Goal: Information Seeking & Learning: Learn about a topic

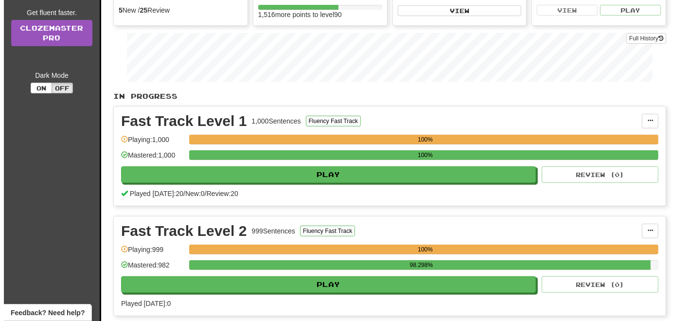
scroll to position [146, 0]
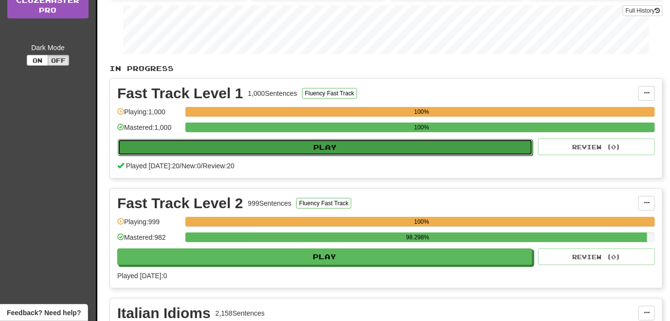
click at [288, 148] on button "Play" at bounding box center [325, 147] width 415 height 17
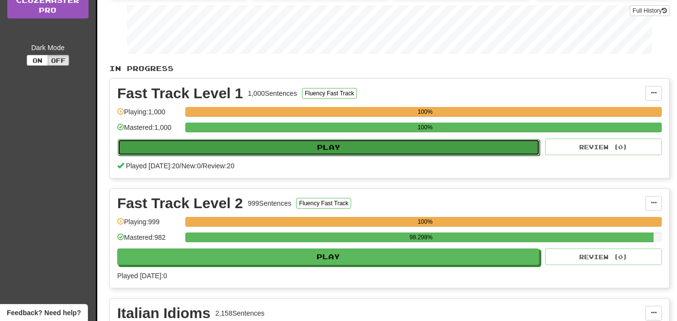
select select "**"
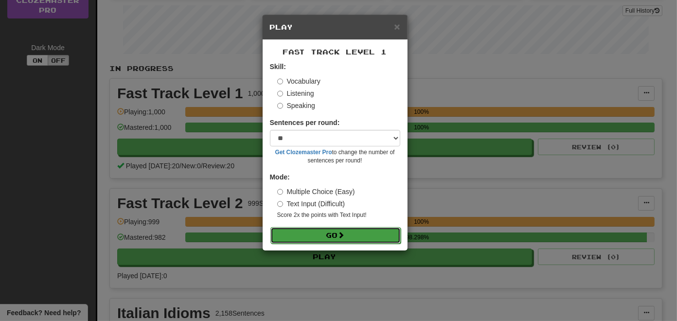
click at [310, 231] on button "Go" at bounding box center [335, 235] width 130 height 17
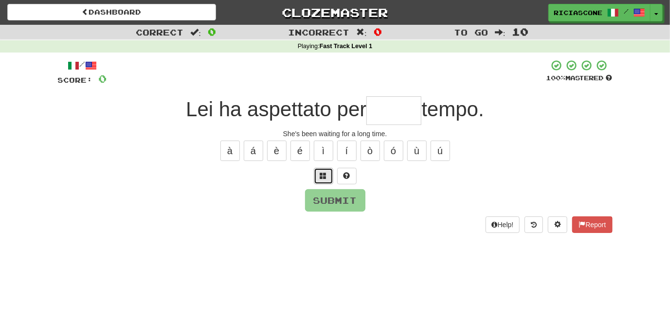
click at [322, 179] on button at bounding box center [323, 176] width 19 height 17
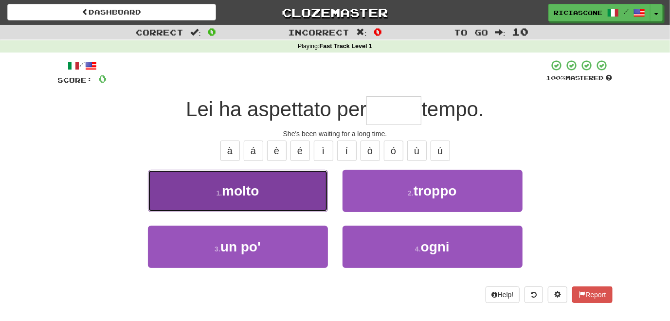
click at [290, 204] on button "1 . molto" at bounding box center [238, 191] width 180 height 42
type input "*****"
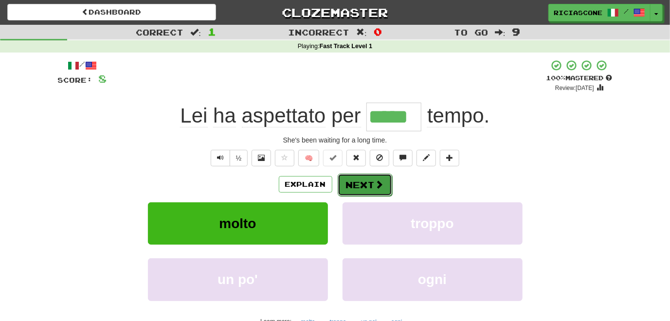
click at [356, 183] on button "Next" at bounding box center [364, 185] width 54 height 22
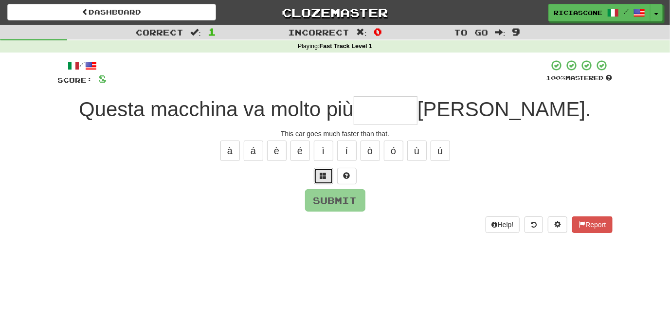
click at [319, 179] on button at bounding box center [323, 176] width 19 height 17
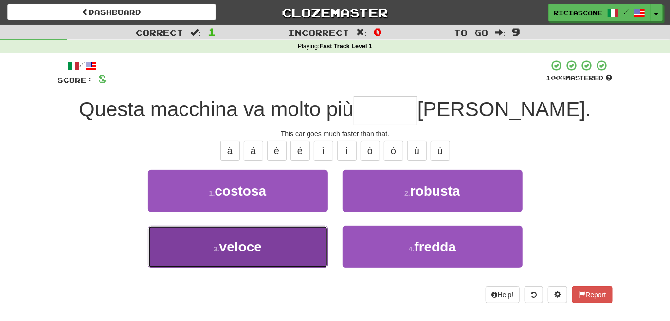
click at [286, 255] on button "3 . veloce" at bounding box center [238, 247] width 180 height 42
type input "******"
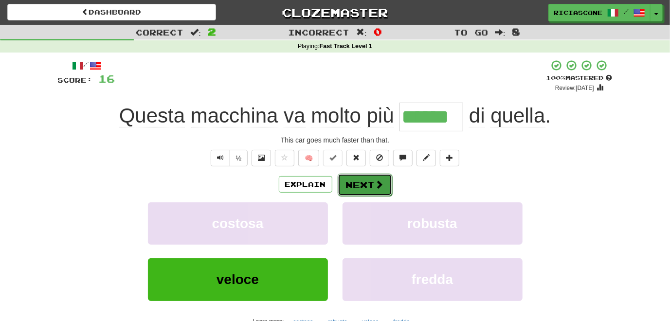
click at [356, 184] on button "Next" at bounding box center [364, 185] width 54 height 22
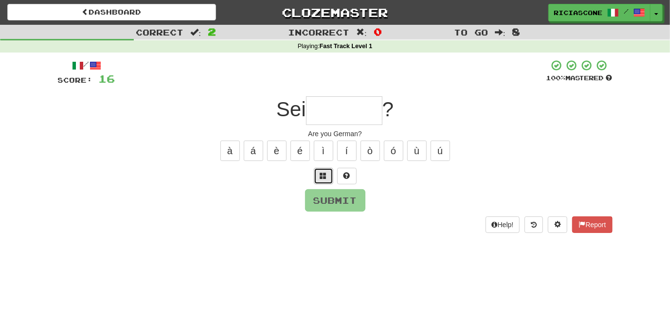
click at [323, 176] on span at bounding box center [323, 175] width 7 height 7
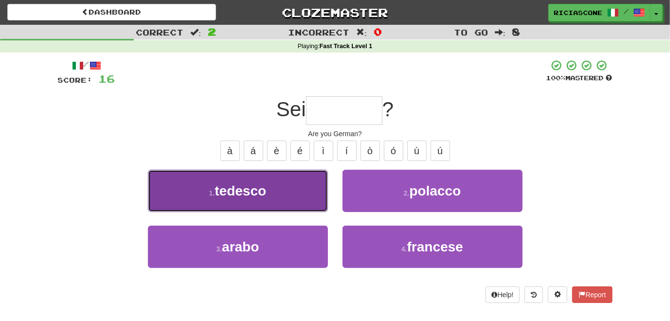
click at [281, 200] on button "1 . tedesco" at bounding box center [238, 191] width 180 height 42
type input "*******"
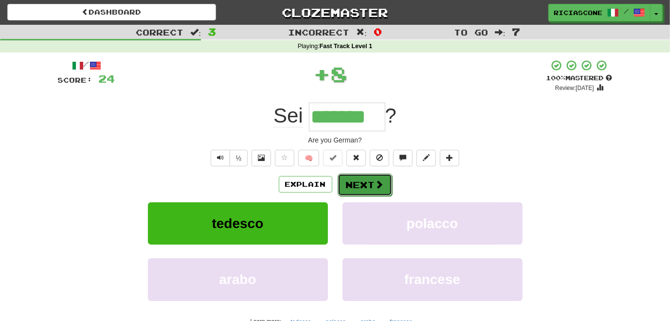
click at [370, 180] on button "Next" at bounding box center [364, 185] width 54 height 22
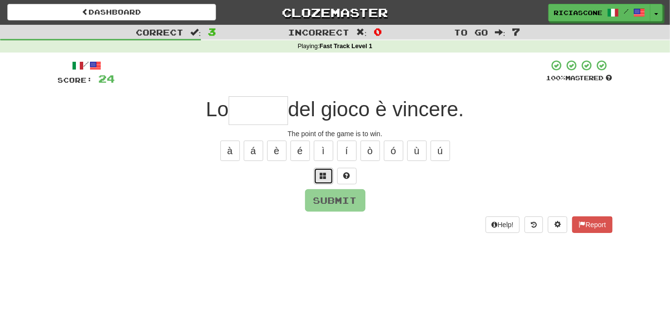
click at [323, 175] on span at bounding box center [323, 175] width 7 height 7
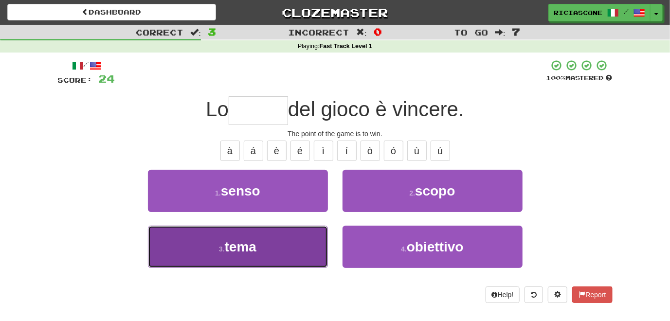
click at [285, 248] on button "3 . tema" at bounding box center [238, 247] width 180 height 42
type input "*****"
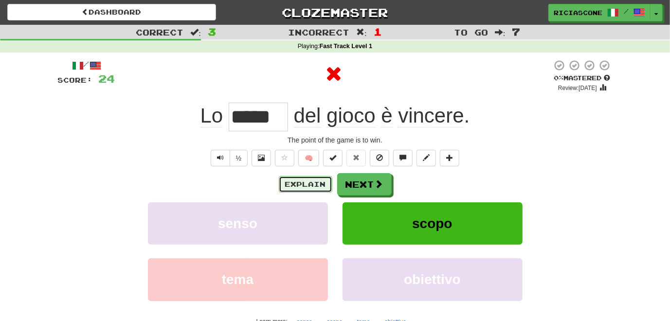
click at [314, 186] on button "Explain" at bounding box center [305, 184] width 53 height 17
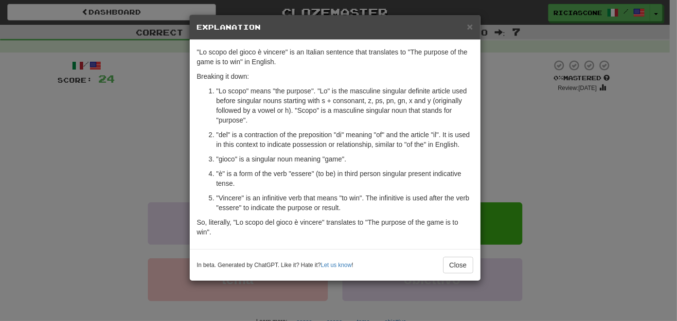
click at [104, 159] on div "× Explanation "Lo scopo del gioco è vincere" is an Italian sentence that transl…" at bounding box center [338, 160] width 677 height 321
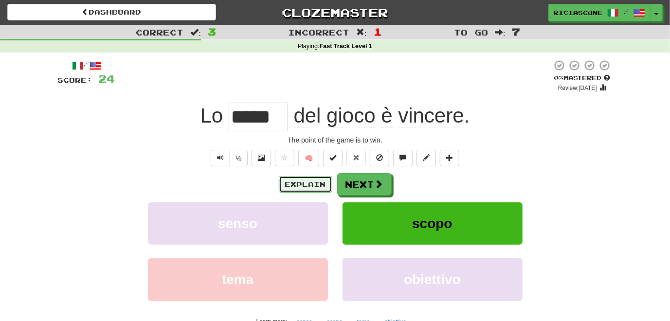
click at [312, 183] on button "Explain" at bounding box center [305, 184] width 53 height 17
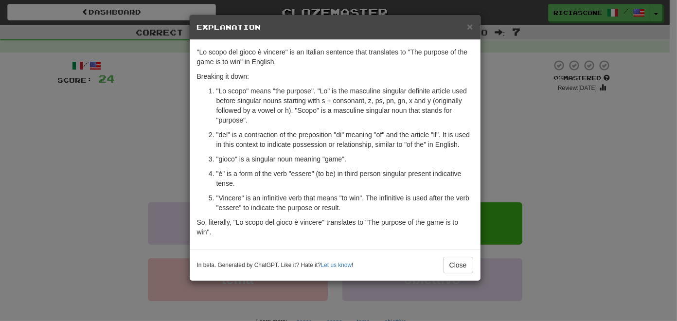
click at [125, 138] on div "× Explanation "Lo scopo del gioco è vincere" is an Italian sentence that transl…" at bounding box center [338, 160] width 677 height 321
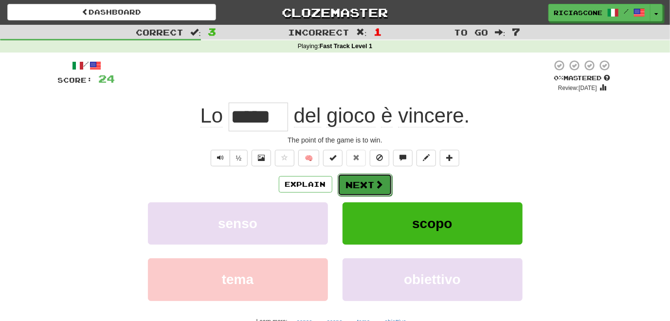
click at [354, 183] on button "Next" at bounding box center [364, 185] width 54 height 22
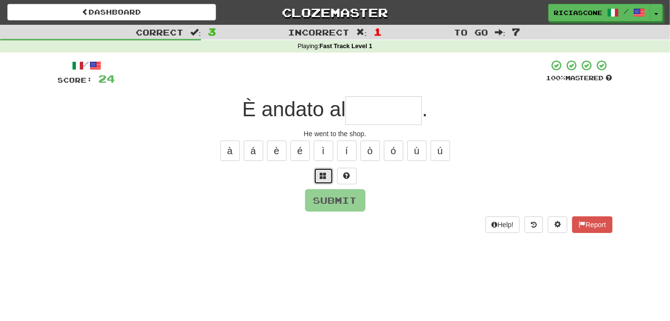
click at [323, 178] on span at bounding box center [323, 175] width 7 height 7
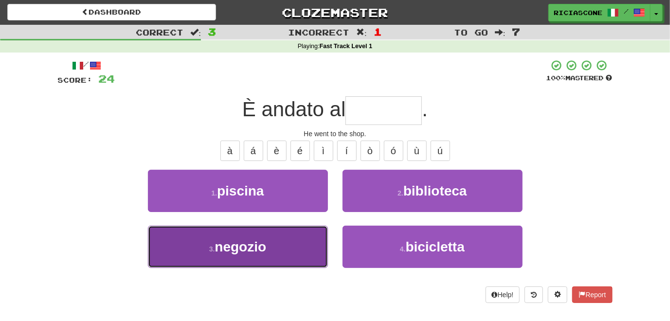
click at [288, 239] on button "3 . negozio" at bounding box center [238, 247] width 180 height 42
type input "*******"
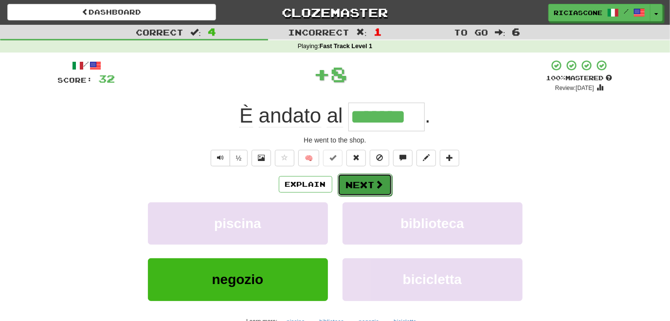
click at [348, 187] on button "Next" at bounding box center [364, 185] width 54 height 22
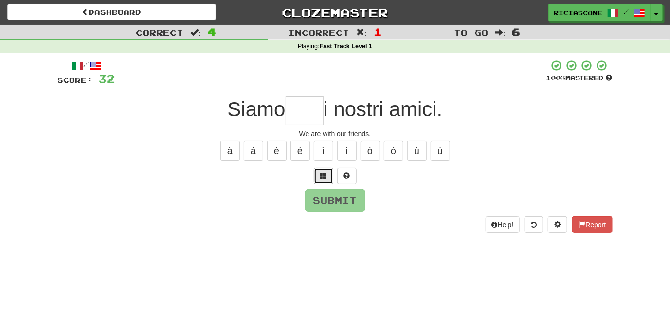
click at [322, 175] on span at bounding box center [323, 175] width 7 height 7
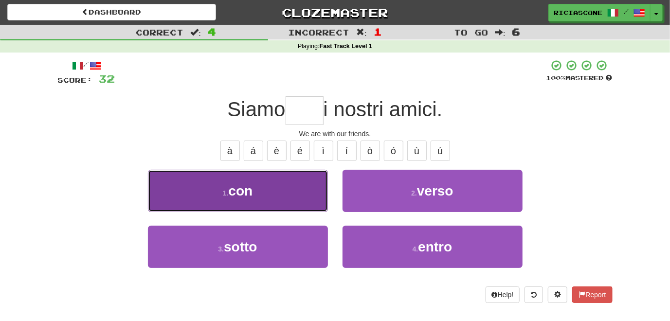
click at [297, 188] on button "1 . con" at bounding box center [238, 191] width 180 height 42
type input "***"
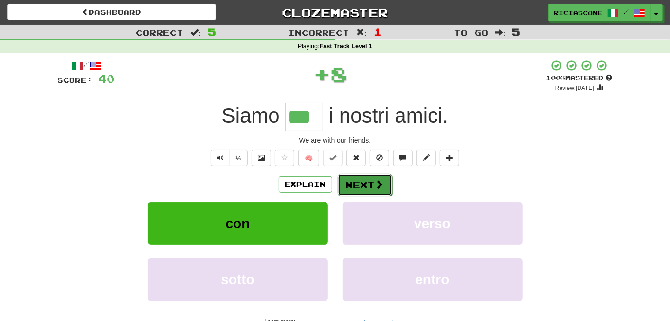
click at [351, 184] on button "Next" at bounding box center [364, 185] width 54 height 22
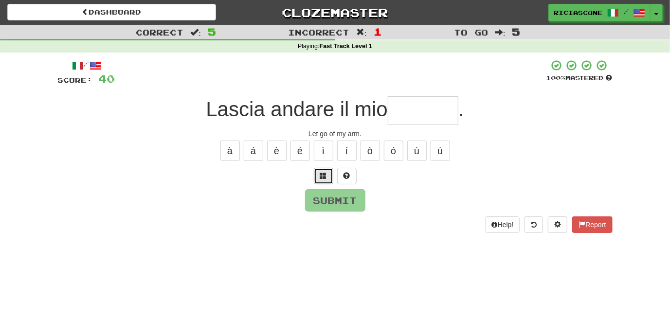
click at [321, 177] on span at bounding box center [323, 175] width 7 height 7
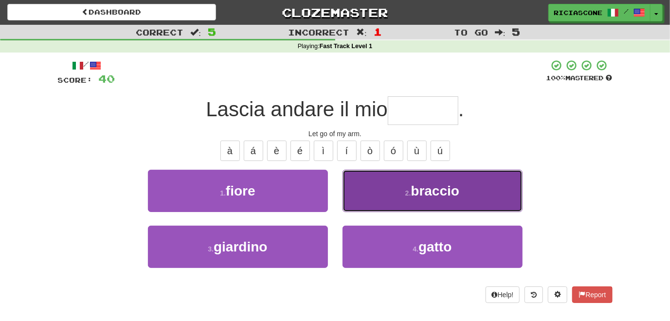
click at [348, 194] on button "2 . braccio" at bounding box center [432, 191] width 180 height 42
type input "*******"
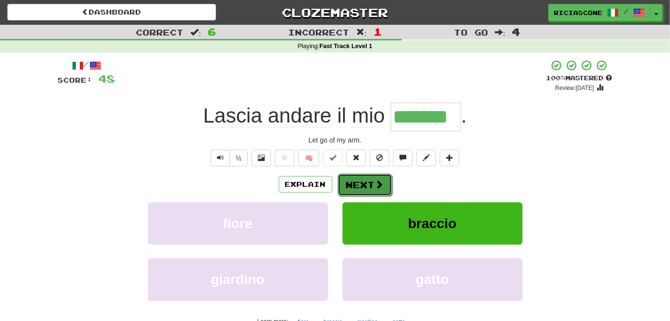
click at [350, 182] on button "Next" at bounding box center [364, 185] width 54 height 22
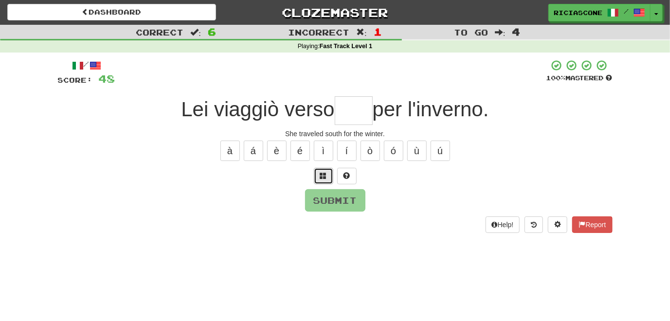
click at [325, 177] on span at bounding box center [323, 175] width 7 height 7
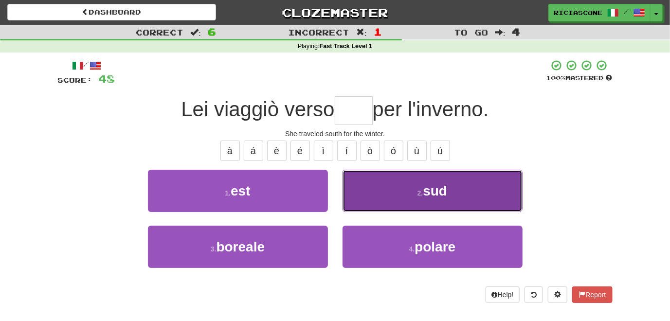
click at [350, 188] on button "2 . sud" at bounding box center [432, 191] width 180 height 42
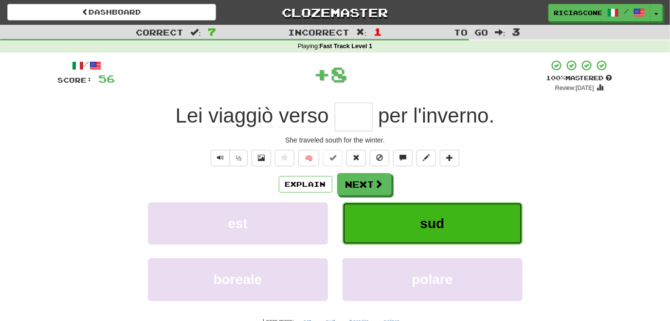
type input "***"
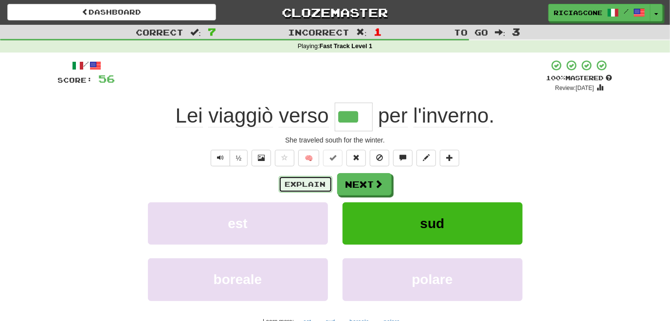
click at [316, 187] on button "Explain" at bounding box center [305, 184] width 53 height 17
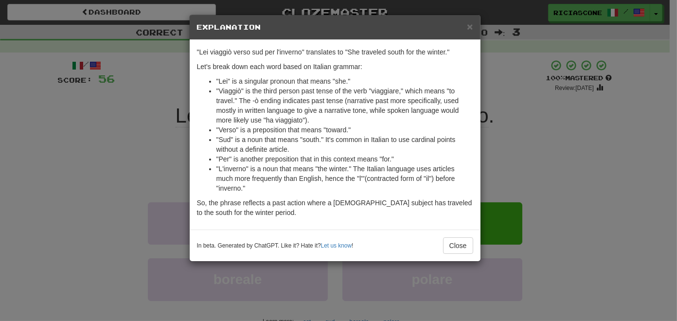
click at [118, 138] on div "× Explanation "Lei viaggiò verso sud per l'inverno" translates to "She traveled…" at bounding box center [338, 160] width 677 height 321
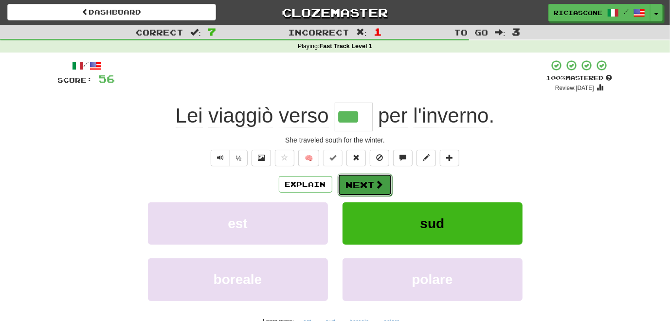
click at [356, 180] on button "Next" at bounding box center [364, 185] width 54 height 22
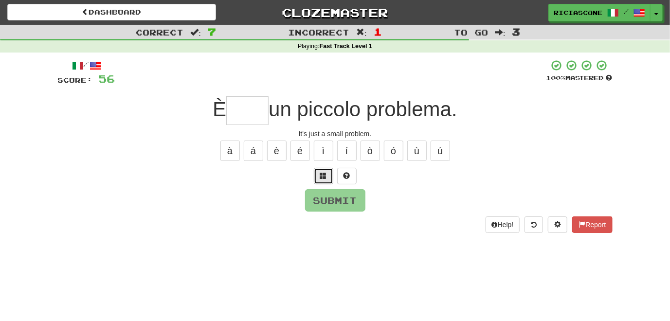
click at [324, 173] on span at bounding box center [323, 175] width 7 height 7
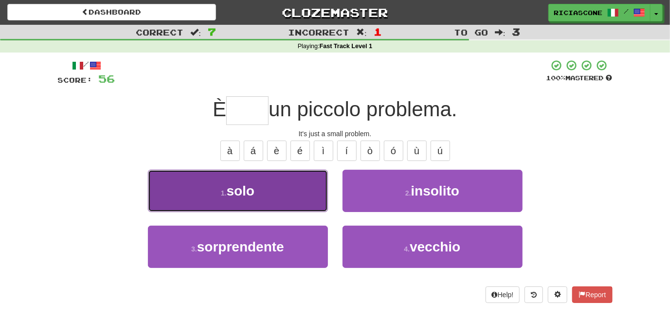
click at [293, 180] on button "1 . solo" at bounding box center [238, 191] width 180 height 42
type input "****"
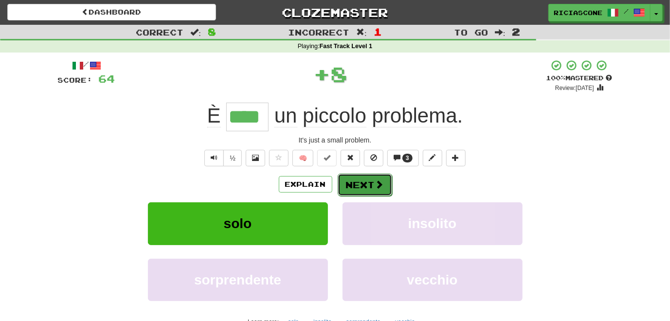
click at [351, 187] on button "Next" at bounding box center [364, 185] width 54 height 22
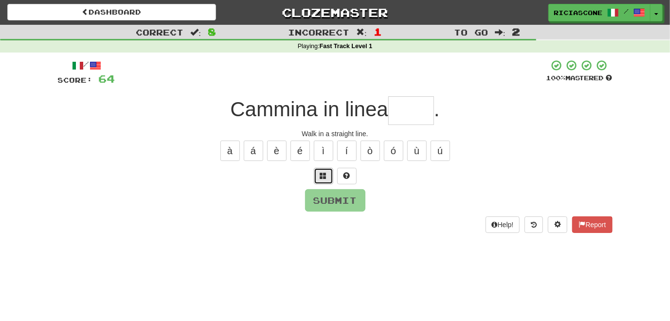
click at [321, 177] on span at bounding box center [323, 175] width 7 height 7
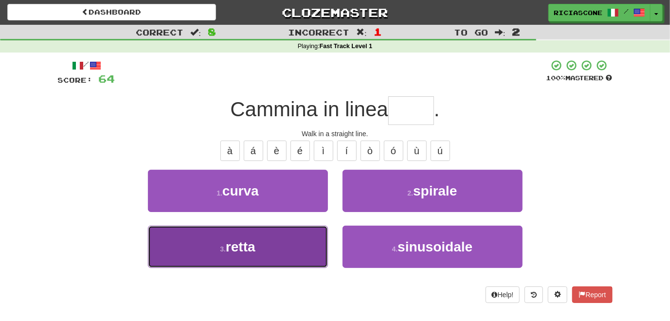
click at [296, 238] on button "3 . retta" at bounding box center [238, 247] width 180 height 42
type input "*****"
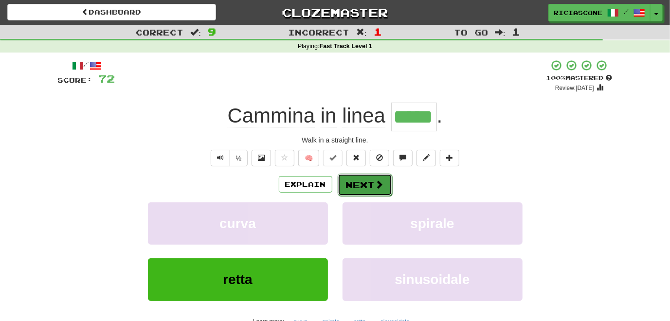
click at [357, 184] on button "Next" at bounding box center [364, 185] width 54 height 22
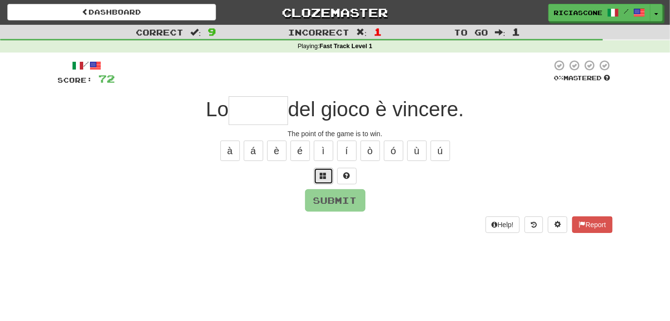
click at [322, 177] on span at bounding box center [323, 175] width 7 height 7
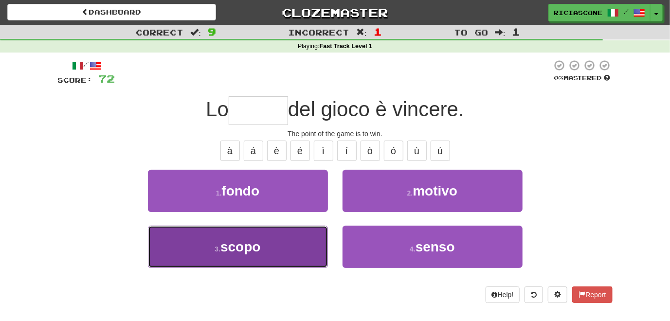
click at [285, 255] on button "3 . scopo" at bounding box center [238, 247] width 180 height 42
type input "*****"
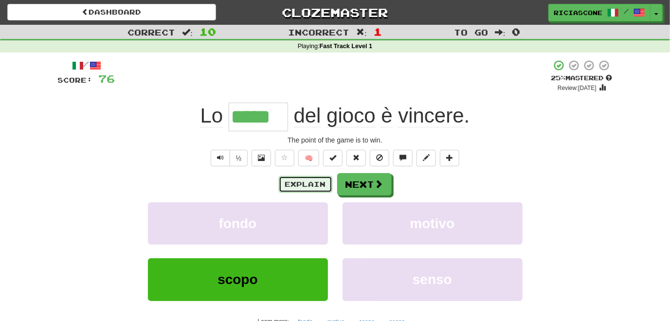
click at [300, 187] on button "Explain" at bounding box center [305, 184] width 53 height 17
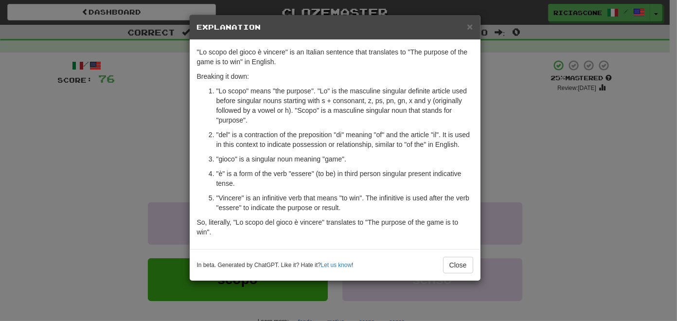
click at [128, 153] on div "× Explanation "Lo scopo del gioco è vincere" is an Italian sentence that transl…" at bounding box center [338, 160] width 677 height 321
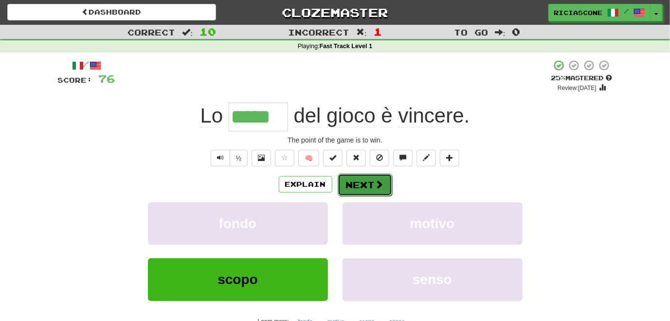
click at [362, 185] on button "Next" at bounding box center [364, 185] width 54 height 22
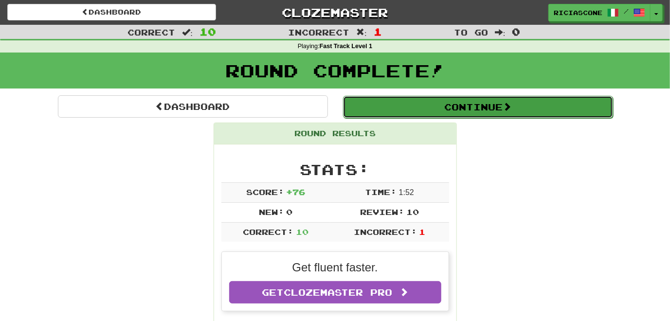
click at [385, 112] on button "Continue" at bounding box center [478, 107] width 270 height 22
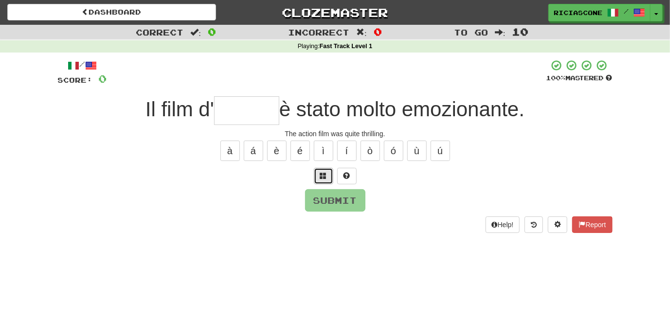
click at [323, 175] on span at bounding box center [323, 175] width 7 height 7
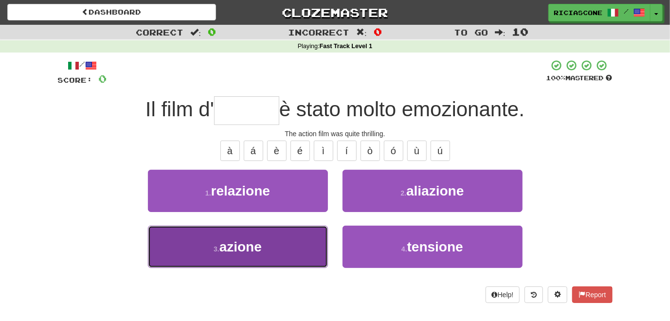
click at [277, 241] on button "3 . azione" at bounding box center [238, 247] width 180 height 42
type input "******"
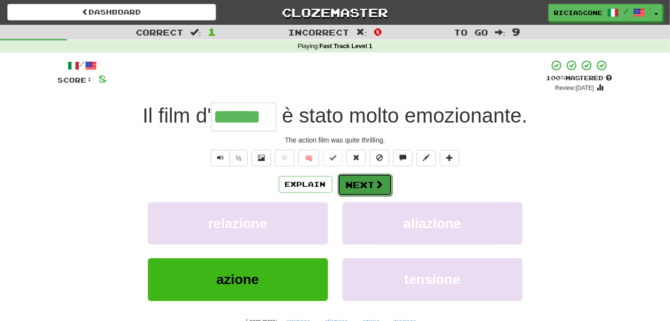
click at [362, 190] on button "Next" at bounding box center [364, 185] width 54 height 22
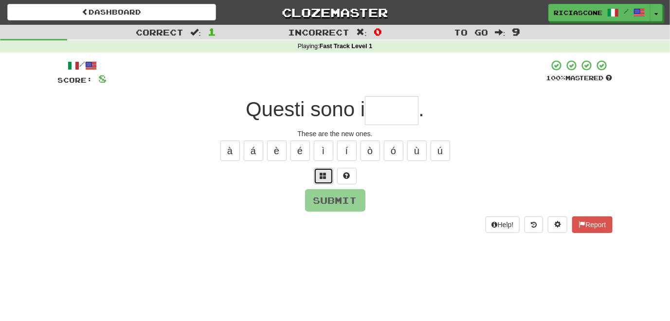
click at [321, 177] on span at bounding box center [323, 175] width 7 height 7
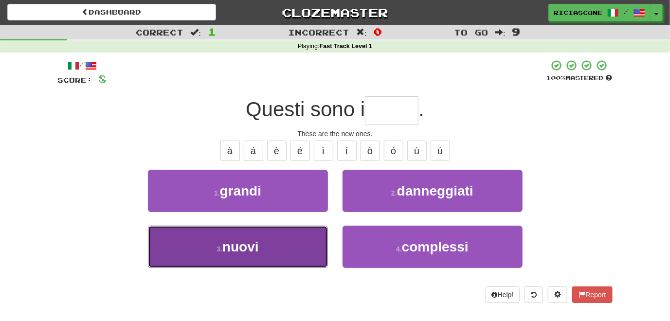
click at [289, 246] on button "3 . nuovi" at bounding box center [238, 247] width 180 height 42
type input "*****"
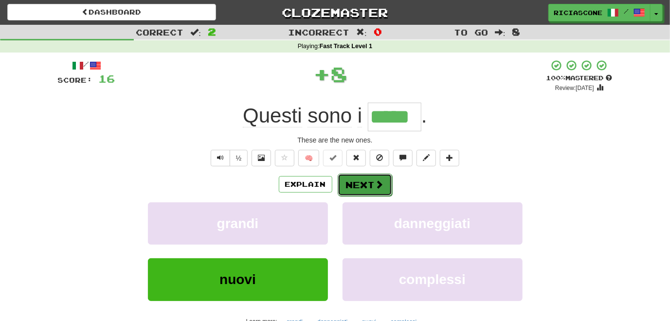
click at [360, 188] on button "Next" at bounding box center [364, 185] width 54 height 22
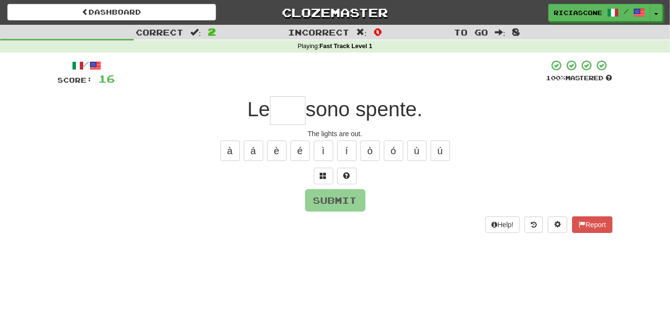
click at [296, 114] on input "text" at bounding box center [287, 110] width 35 height 29
click at [318, 172] on button at bounding box center [323, 176] width 19 height 17
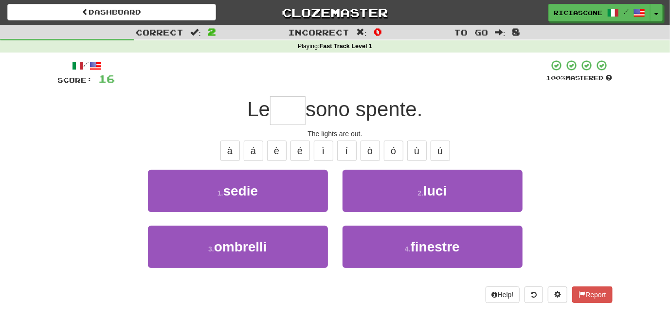
click at [133, 129] on div "The lights are out." at bounding box center [335, 134] width 554 height 10
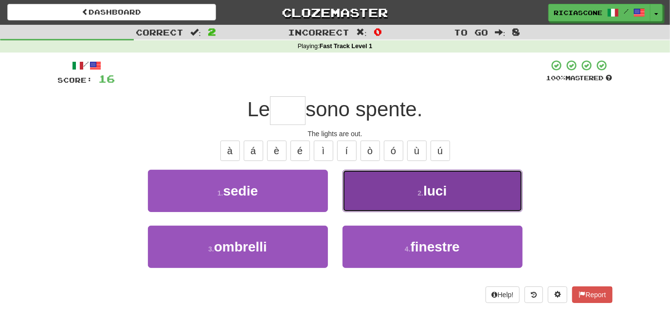
click at [372, 197] on button "2 . luci" at bounding box center [432, 191] width 180 height 42
type input "****"
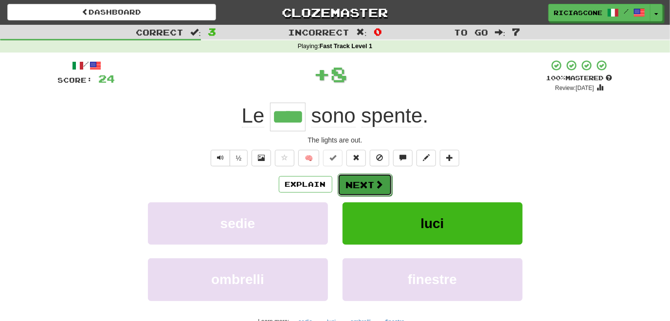
click at [356, 185] on button "Next" at bounding box center [364, 185] width 54 height 22
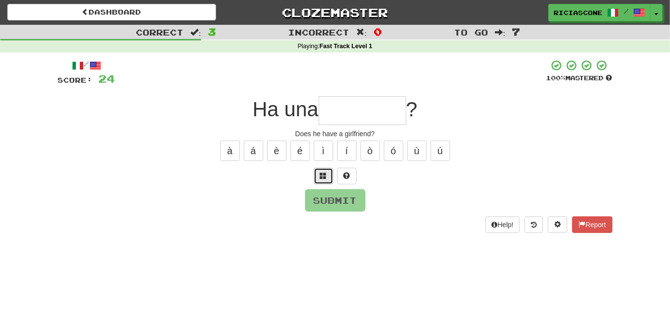
click at [321, 177] on span at bounding box center [323, 175] width 7 height 7
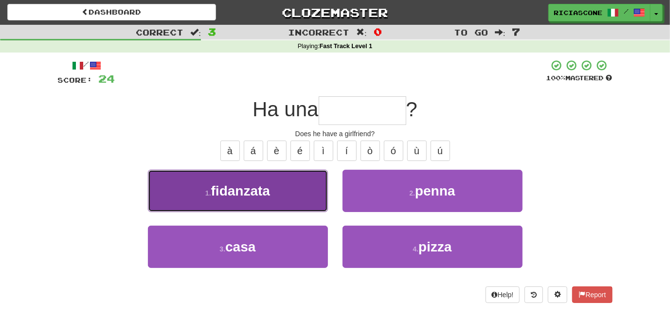
click at [276, 205] on button "1 . fidanzata" at bounding box center [238, 191] width 180 height 42
type input "*********"
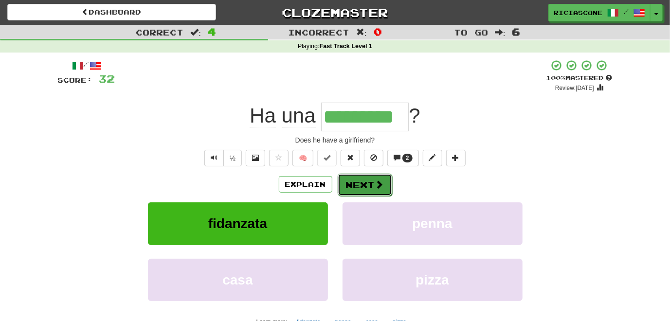
click at [364, 186] on button "Next" at bounding box center [364, 185] width 54 height 22
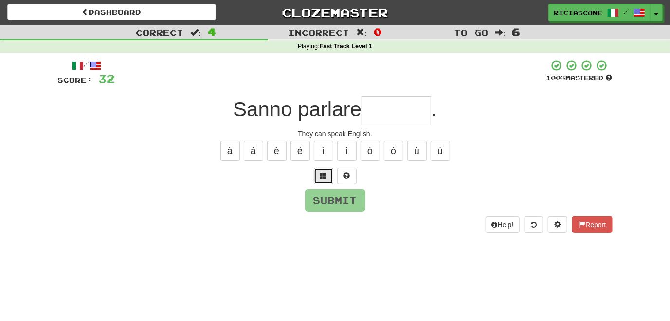
click at [318, 173] on button at bounding box center [323, 176] width 19 height 17
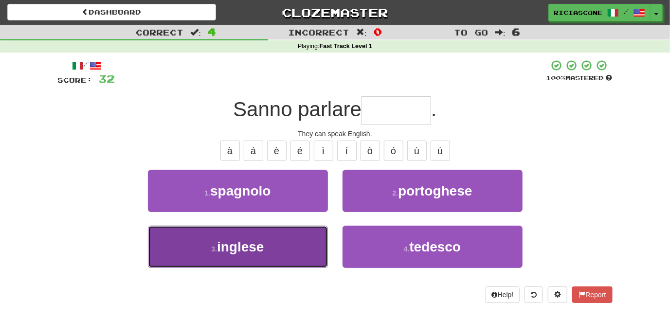
click at [308, 232] on button "3 . inglese" at bounding box center [238, 247] width 180 height 42
type input "*******"
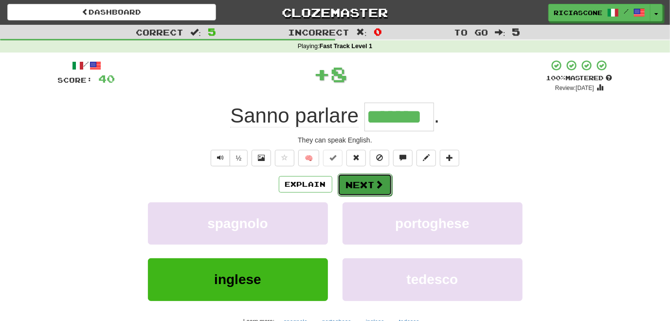
click at [358, 187] on button "Next" at bounding box center [364, 185] width 54 height 22
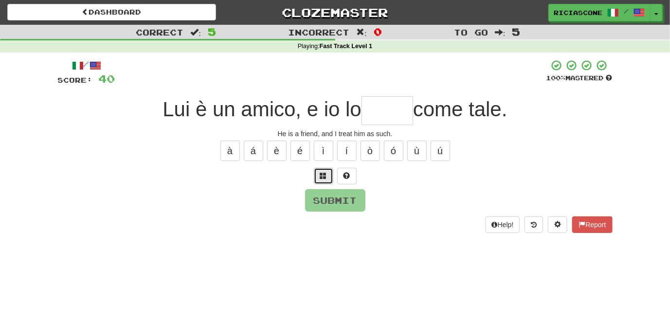
click at [323, 175] on span at bounding box center [323, 175] width 7 height 7
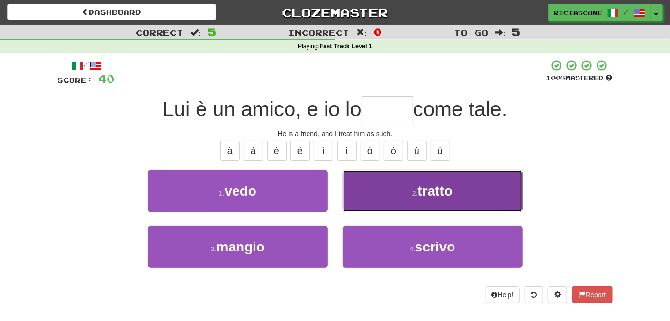
click at [375, 193] on button "2 . tratto" at bounding box center [432, 191] width 180 height 42
type input "******"
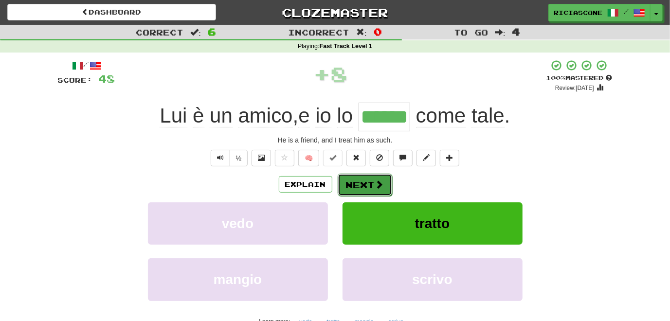
click at [352, 186] on button "Next" at bounding box center [364, 185] width 54 height 22
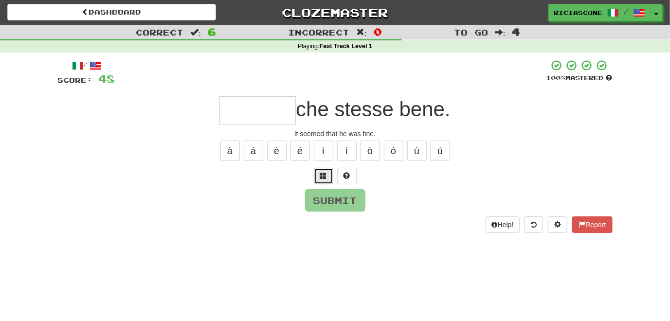
click at [319, 177] on button at bounding box center [323, 176] width 19 height 17
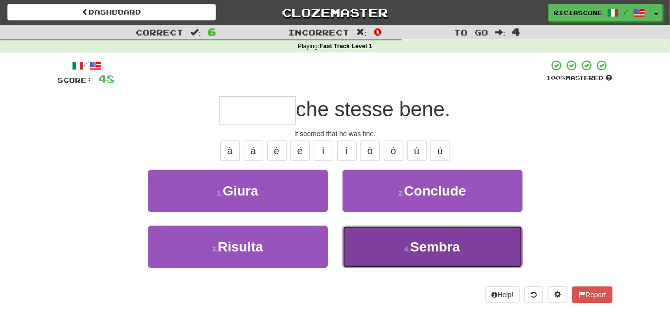
click at [370, 252] on button "4 . Sembra" at bounding box center [432, 247] width 180 height 42
type input "******"
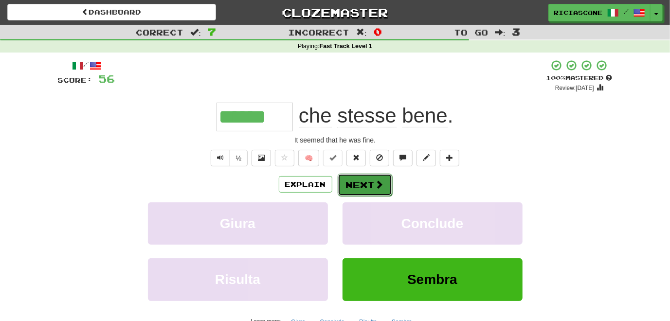
click at [356, 181] on button "Next" at bounding box center [364, 185] width 54 height 22
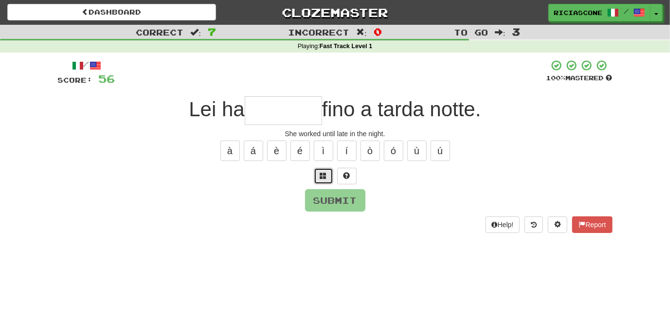
click at [322, 173] on span at bounding box center [323, 175] width 7 height 7
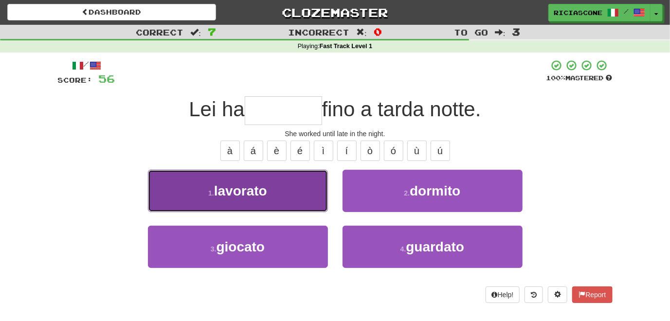
click at [300, 184] on button "1 . lavorato" at bounding box center [238, 191] width 180 height 42
type input "********"
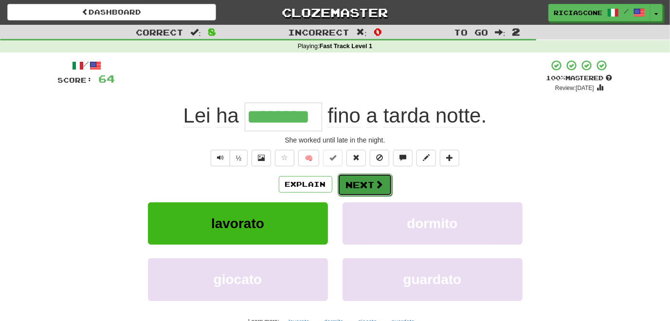
click at [364, 183] on button "Next" at bounding box center [364, 185] width 54 height 22
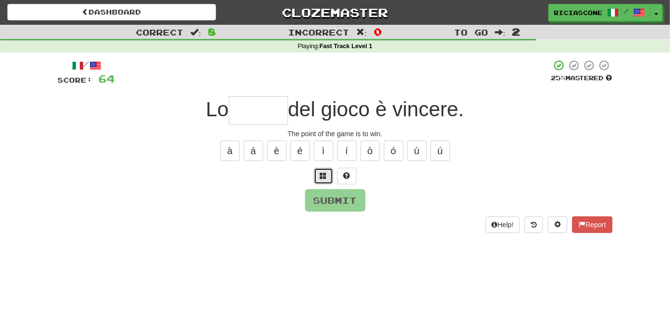
click at [324, 174] on span at bounding box center [323, 175] width 7 height 7
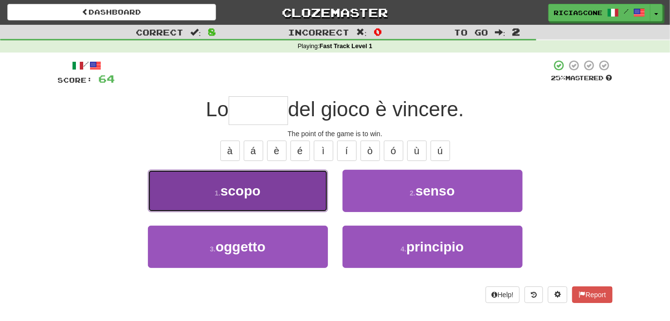
click at [292, 186] on button "1 . scopo" at bounding box center [238, 191] width 180 height 42
type input "*****"
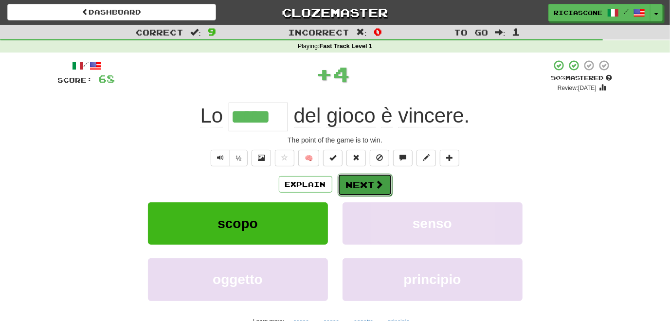
click at [360, 189] on button "Next" at bounding box center [364, 185] width 54 height 22
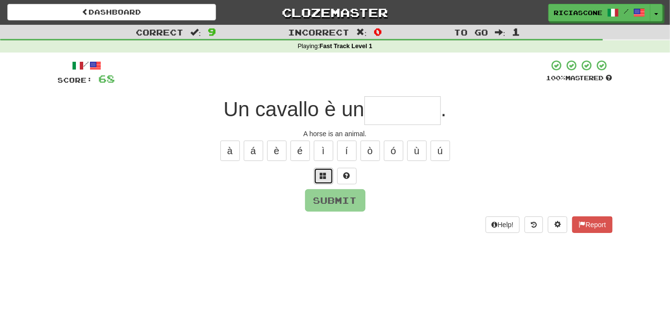
click at [320, 175] on span at bounding box center [323, 175] width 7 height 7
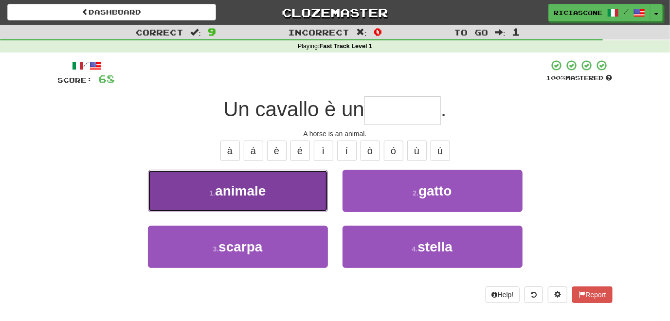
click at [302, 195] on button "1 . animale" at bounding box center [238, 191] width 180 height 42
type input "*******"
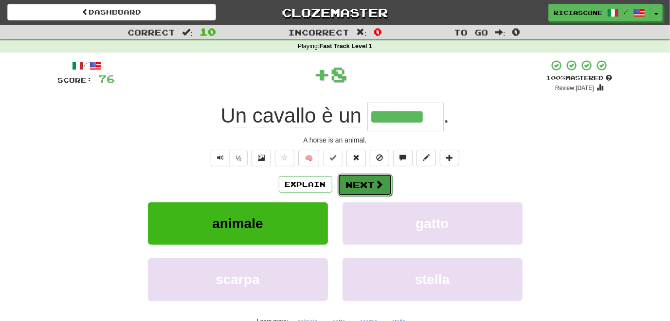
click at [361, 184] on button "Next" at bounding box center [364, 185] width 54 height 22
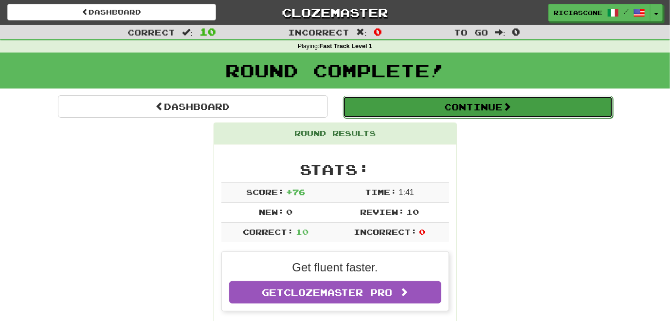
click at [368, 106] on button "Continue" at bounding box center [478, 107] width 270 height 22
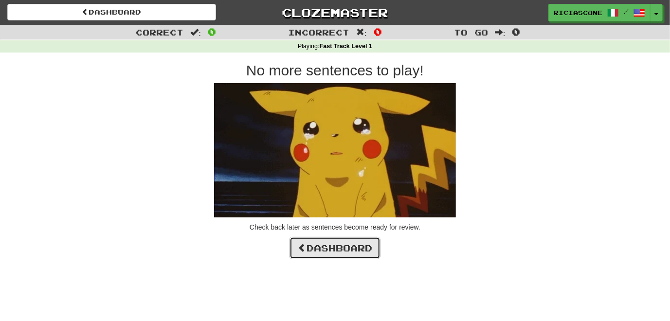
click at [322, 247] on link "Dashboard" at bounding box center [334, 248] width 91 height 22
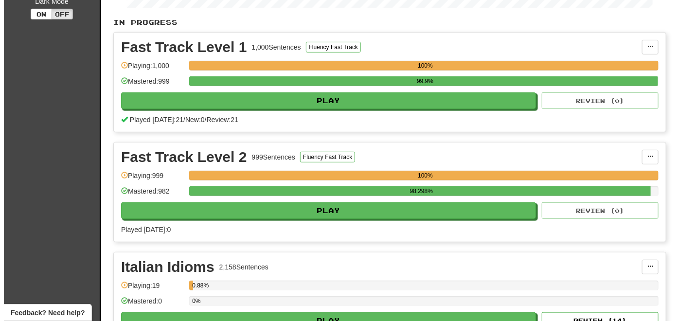
scroll to position [195, 0]
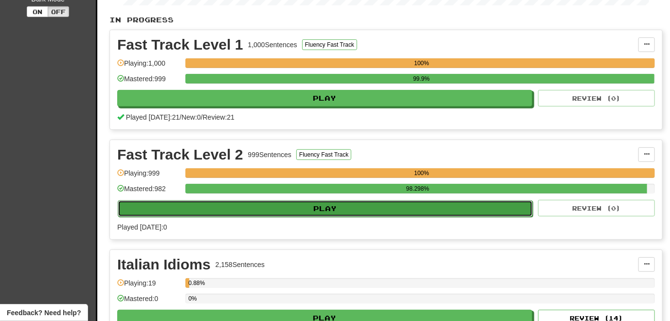
click at [253, 207] on button "Play" at bounding box center [325, 208] width 415 height 17
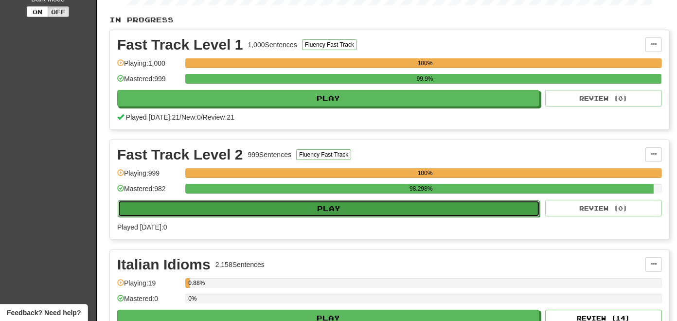
select select "**"
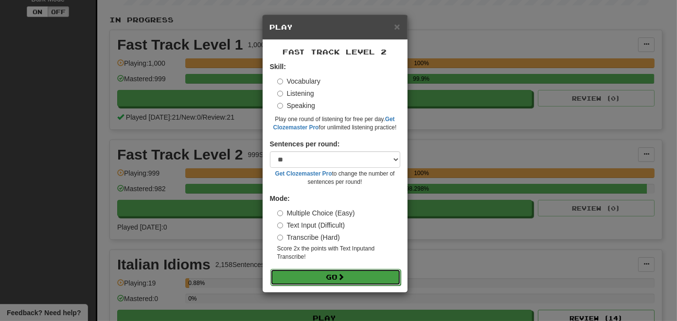
click at [327, 277] on button "Go" at bounding box center [335, 277] width 130 height 17
click at [326, 278] on button "Go" at bounding box center [335, 277] width 130 height 17
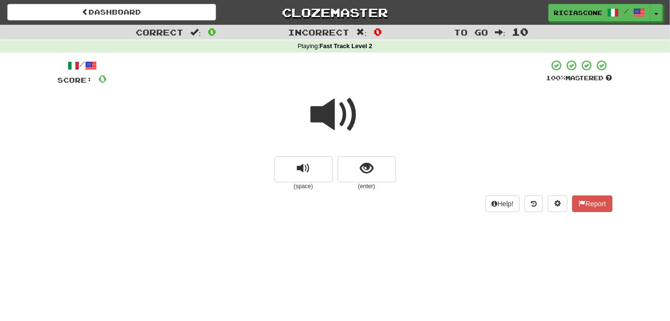
click at [321, 116] on span at bounding box center [335, 114] width 49 height 49
click at [364, 176] on button "show sentence" at bounding box center [366, 169] width 58 height 26
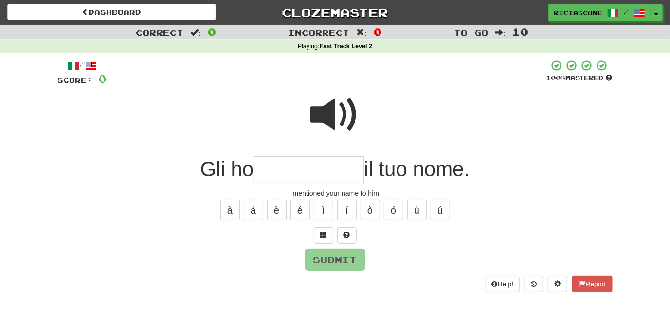
click at [323, 121] on span at bounding box center [335, 114] width 49 height 49
click at [323, 120] on span at bounding box center [335, 114] width 49 height 49
click at [320, 232] on span at bounding box center [323, 234] width 7 height 7
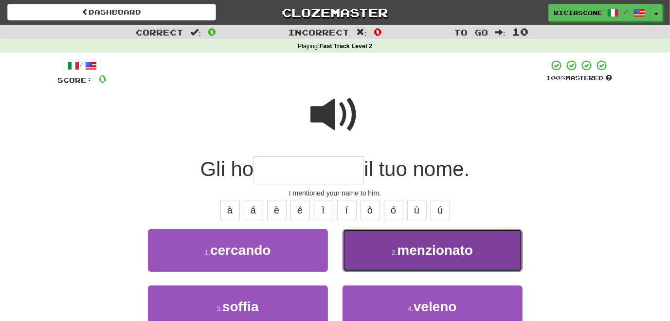
click at [357, 249] on button "2 . menzionato" at bounding box center [432, 250] width 180 height 42
type input "**********"
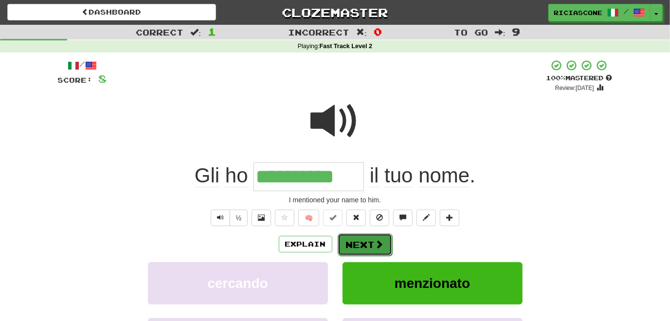
click at [364, 246] on button "Next" at bounding box center [364, 244] width 54 height 22
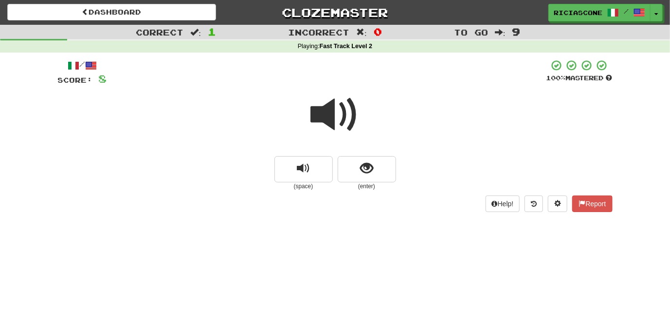
click at [322, 124] on span at bounding box center [335, 114] width 49 height 49
click at [354, 181] on button "show sentence" at bounding box center [366, 169] width 58 height 26
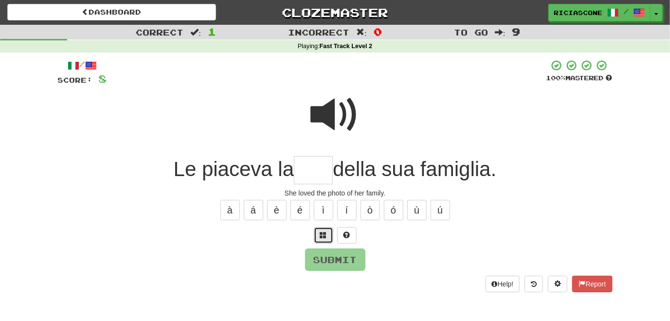
click at [322, 237] on span at bounding box center [323, 234] width 7 height 7
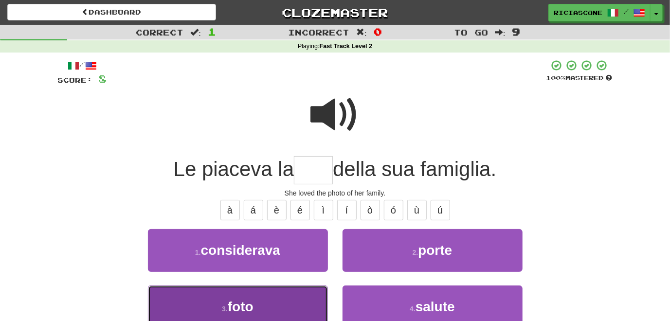
click at [298, 304] on button "3 . foto" at bounding box center [238, 306] width 180 height 42
type input "****"
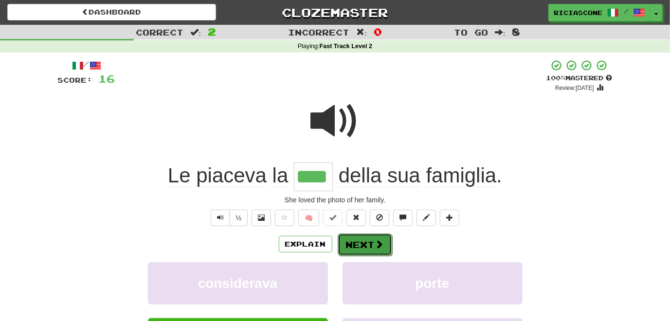
click at [360, 238] on button "Next" at bounding box center [364, 244] width 54 height 22
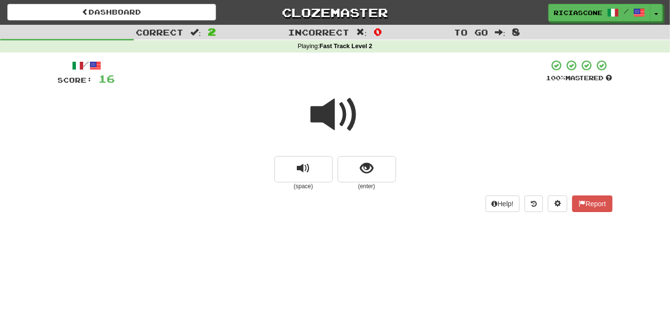
click at [320, 117] on span at bounding box center [335, 114] width 49 height 49
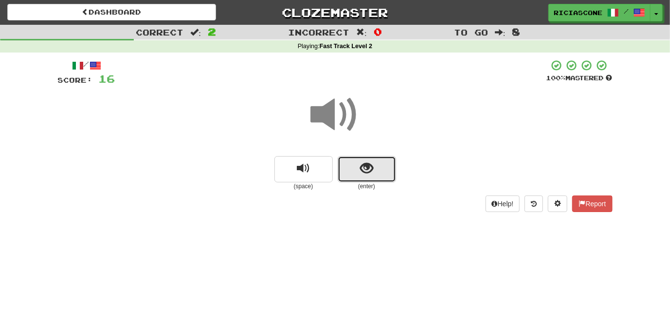
click at [360, 172] on span "show sentence" at bounding box center [366, 168] width 13 height 13
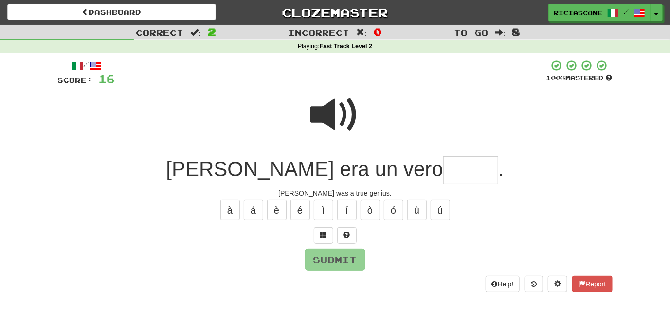
click at [323, 115] on span at bounding box center [335, 114] width 49 height 49
click at [323, 235] on span at bounding box center [323, 234] width 7 height 7
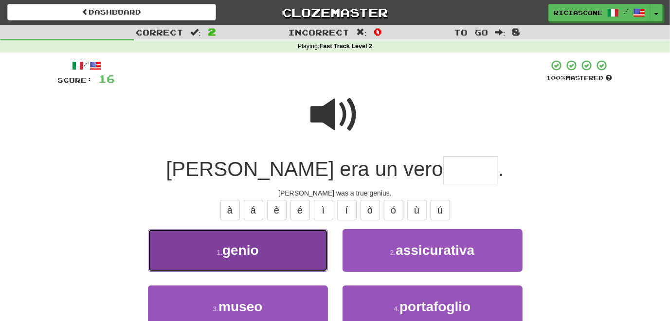
click at [295, 248] on button "1 . genio" at bounding box center [238, 250] width 180 height 42
type input "*****"
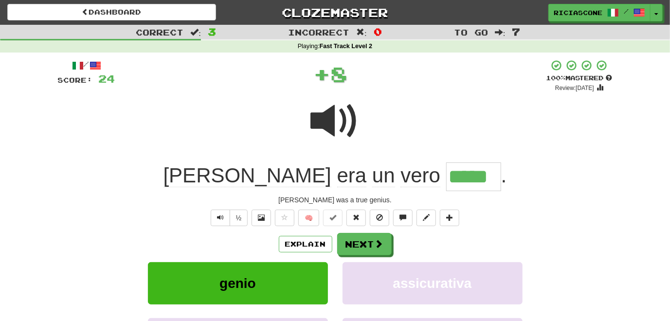
click at [328, 116] on span at bounding box center [335, 121] width 49 height 49
click at [217, 214] on span "Text-to-speech controls" at bounding box center [220, 217] width 7 height 7
click at [219, 221] on button "Text-to-speech controls" at bounding box center [220, 218] width 19 height 17
click at [361, 244] on button "Next" at bounding box center [364, 244] width 54 height 22
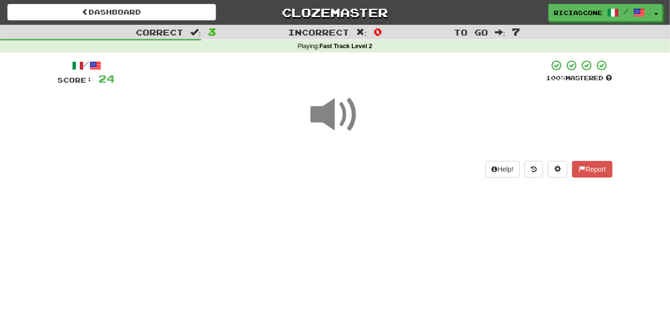
click at [334, 126] on span at bounding box center [335, 114] width 49 height 49
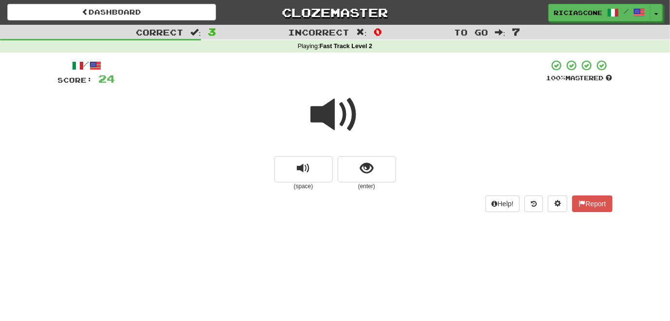
click at [327, 120] on span at bounding box center [335, 114] width 49 height 49
click at [315, 165] on button "replay audio" at bounding box center [303, 169] width 58 height 26
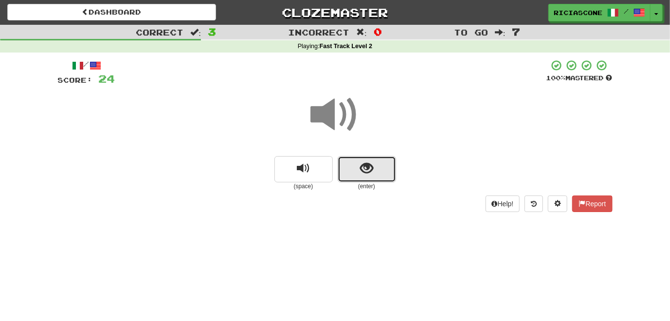
click at [361, 166] on span "show sentence" at bounding box center [366, 168] width 13 height 13
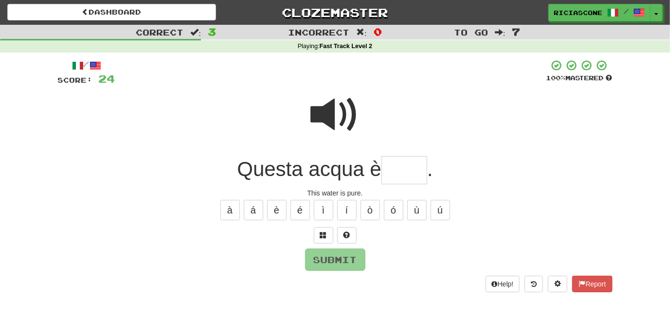
click at [315, 124] on span at bounding box center [335, 114] width 49 height 49
click at [329, 122] on span at bounding box center [335, 114] width 49 height 49
click at [323, 236] on span at bounding box center [323, 234] width 7 height 7
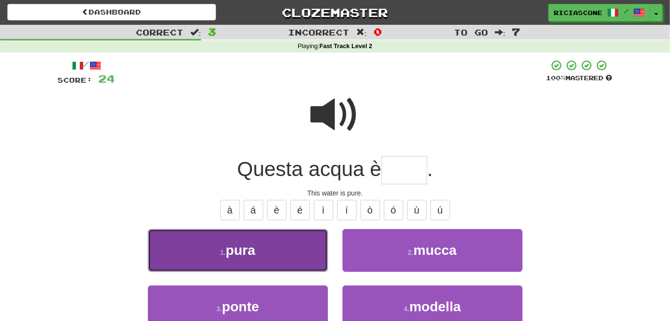
click at [270, 262] on button "1 . pura" at bounding box center [238, 250] width 180 height 42
type input "****"
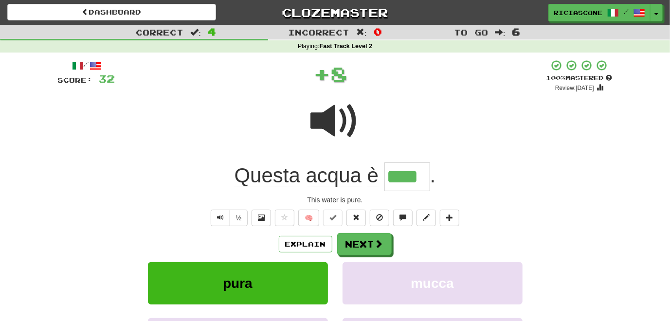
click at [334, 126] on span at bounding box center [335, 121] width 49 height 49
click at [354, 249] on button "Next" at bounding box center [364, 244] width 54 height 22
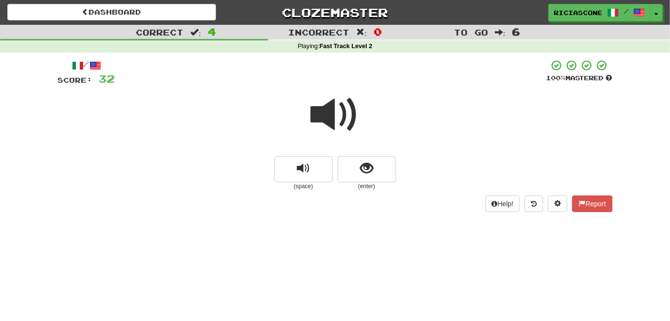
click at [329, 112] on span at bounding box center [335, 114] width 49 height 49
click at [329, 127] on span at bounding box center [335, 114] width 49 height 49
click at [376, 166] on button "show sentence" at bounding box center [366, 169] width 58 height 26
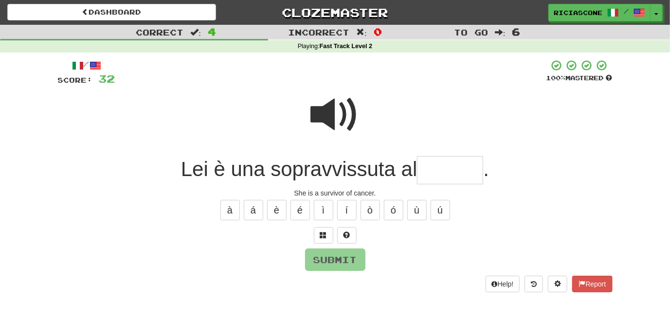
click at [332, 120] on span at bounding box center [335, 114] width 49 height 49
click at [330, 113] on span at bounding box center [335, 114] width 49 height 49
click at [307, 119] on div at bounding box center [335, 122] width 554 height 70
click at [340, 117] on span at bounding box center [335, 114] width 49 height 49
click at [330, 119] on span at bounding box center [335, 114] width 49 height 49
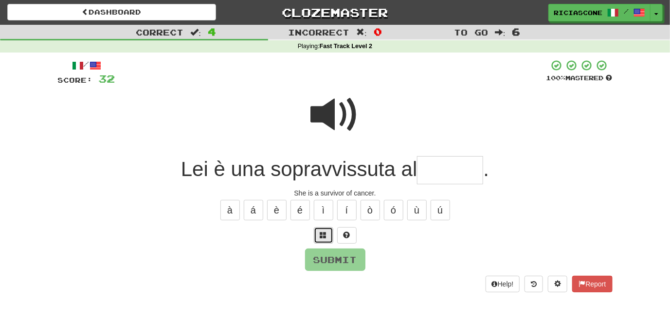
click at [327, 234] on button at bounding box center [323, 235] width 19 height 17
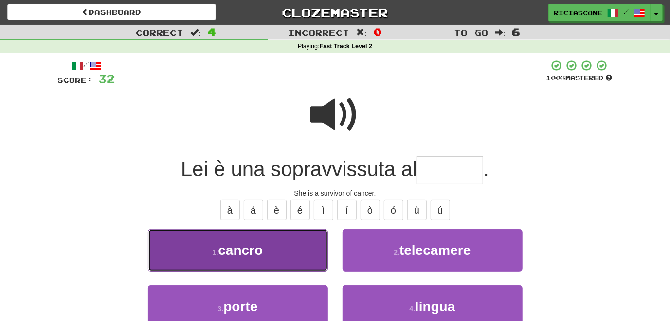
click at [270, 259] on button "1 . cancro" at bounding box center [238, 250] width 180 height 42
type input "******"
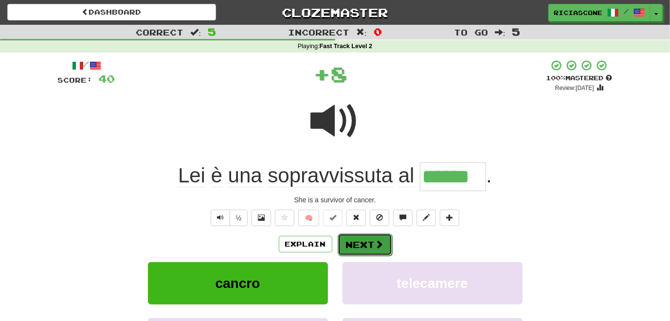
click at [350, 247] on button "Next" at bounding box center [364, 244] width 54 height 22
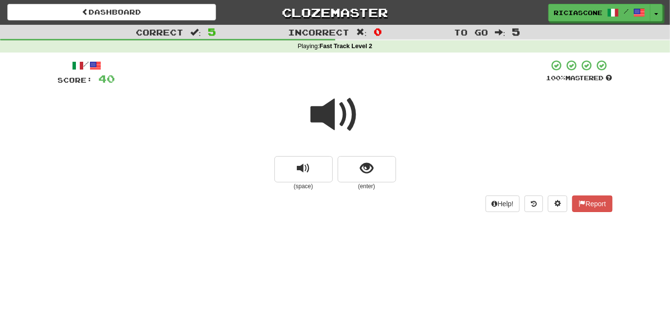
click at [329, 119] on span at bounding box center [335, 114] width 49 height 49
click at [369, 170] on span "show sentence" at bounding box center [366, 168] width 13 height 13
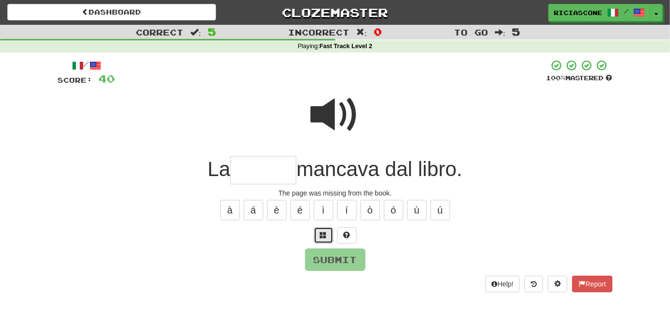
click at [321, 237] on span at bounding box center [323, 234] width 7 height 7
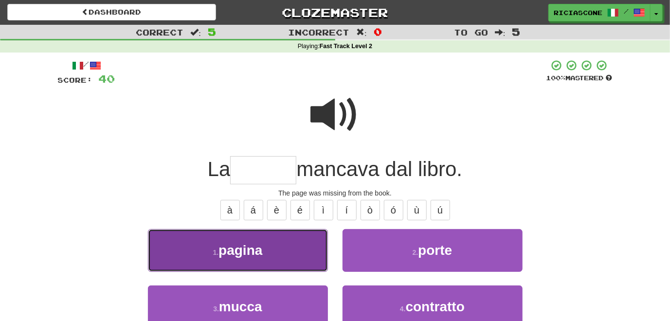
click at [292, 245] on button "1 . pagina" at bounding box center [238, 250] width 180 height 42
type input "******"
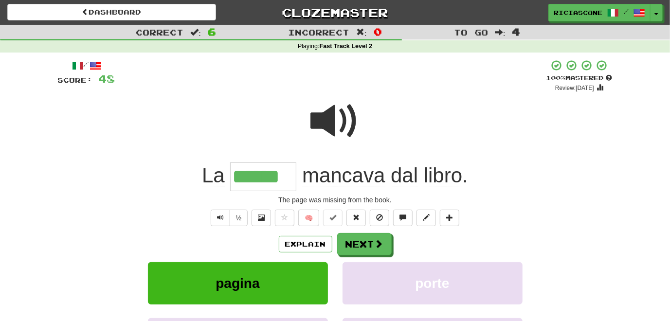
click at [322, 122] on span at bounding box center [335, 121] width 49 height 49
click at [360, 250] on button "Next" at bounding box center [364, 244] width 54 height 22
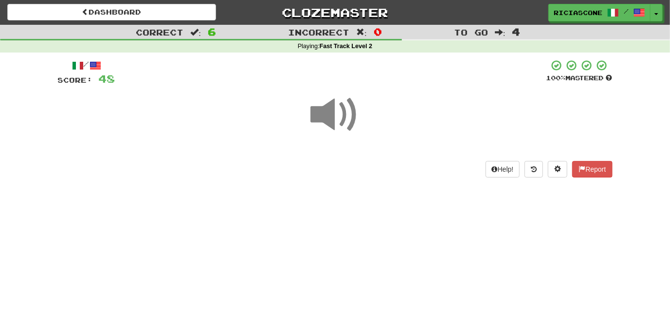
click at [336, 113] on span at bounding box center [335, 114] width 49 height 49
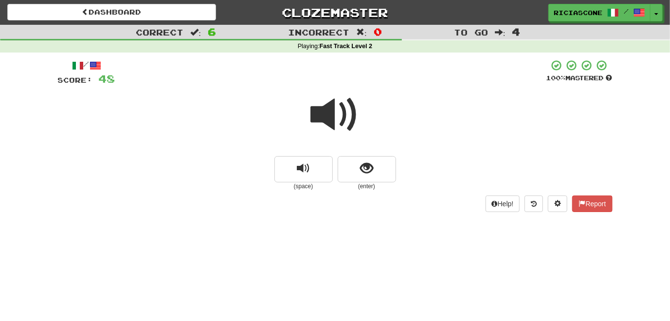
click at [337, 124] on span at bounding box center [335, 114] width 49 height 49
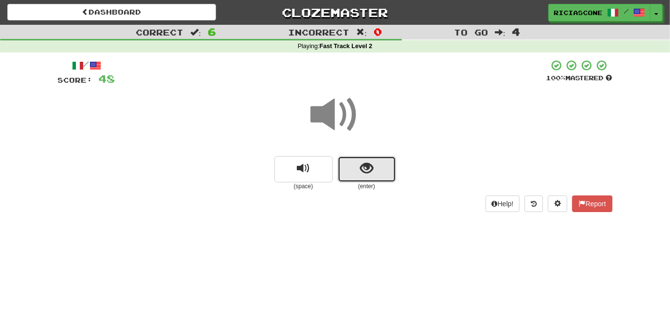
click at [369, 173] on span "show sentence" at bounding box center [366, 168] width 13 height 13
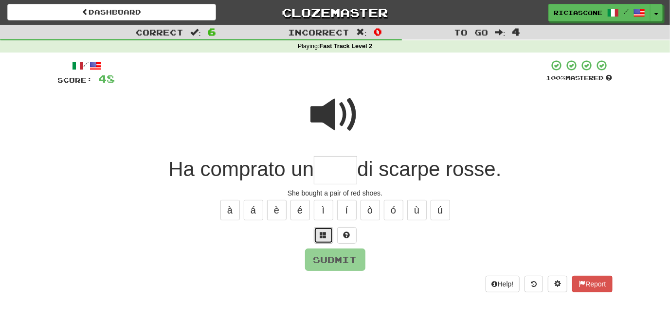
click at [322, 237] on span at bounding box center [323, 234] width 7 height 7
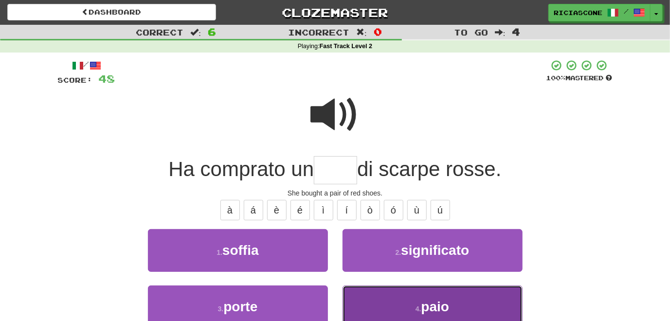
click at [382, 296] on button "4 . paio" at bounding box center [432, 306] width 180 height 42
type input "****"
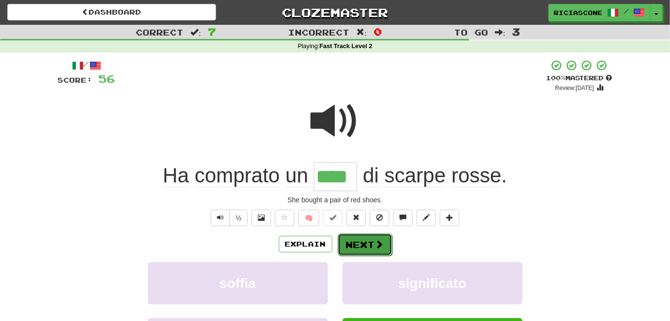
click at [350, 248] on button "Next" at bounding box center [364, 244] width 54 height 22
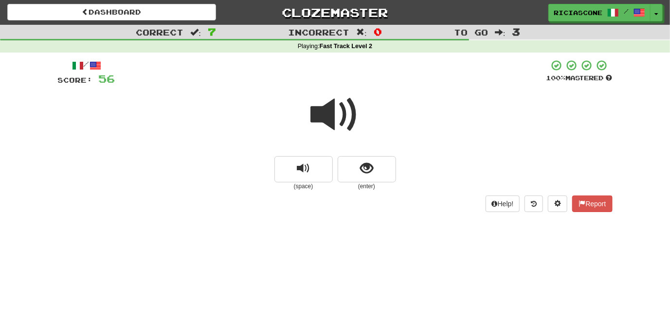
click at [327, 117] on span at bounding box center [335, 114] width 49 height 49
click at [366, 178] on button "show sentence" at bounding box center [366, 169] width 58 height 26
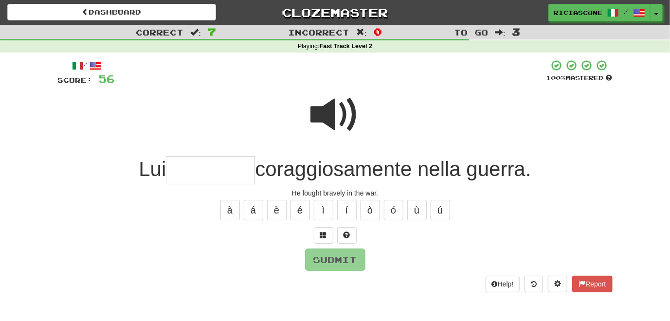
click at [329, 119] on span at bounding box center [335, 114] width 49 height 49
click at [320, 233] on span at bounding box center [323, 234] width 7 height 7
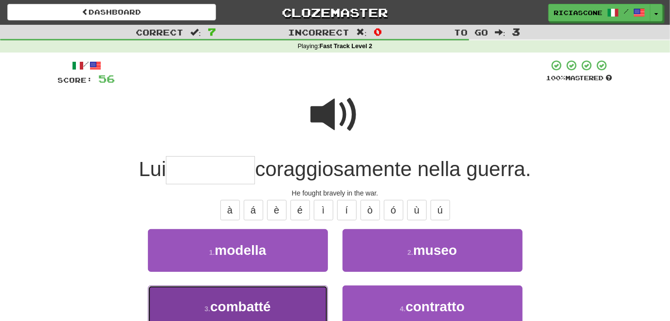
click at [286, 298] on button "3 . combatté" at bounding box center [238, 306] width 180 height 42
type input "********"
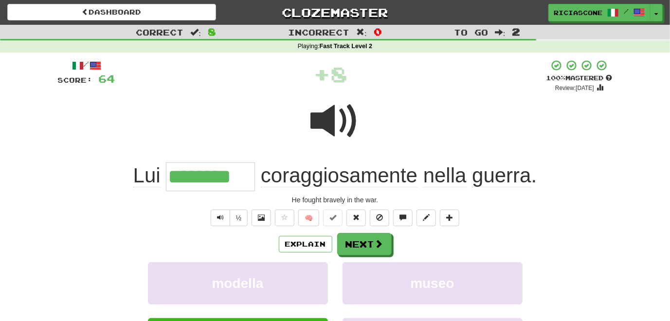
click at [327, 125] on span at bounding box center [335, 121] width 49 height 49
click at [298, 246] on button "Explain" at bounding box center [305, 244] width 53 height 17
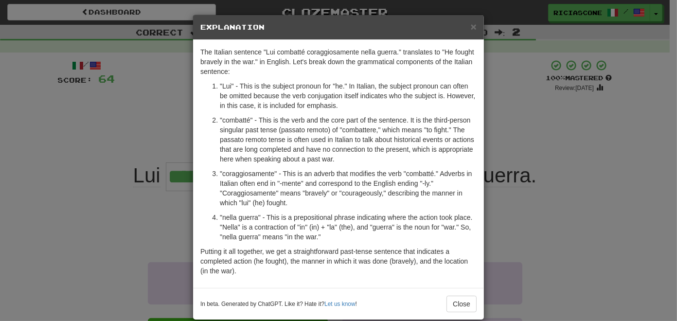
click at [129, 142] on div "× Explanation The Italian sentence "Lui combatté coraggiosamente nella guerra."…" at bounding box center [338, 160] width 677 height 321
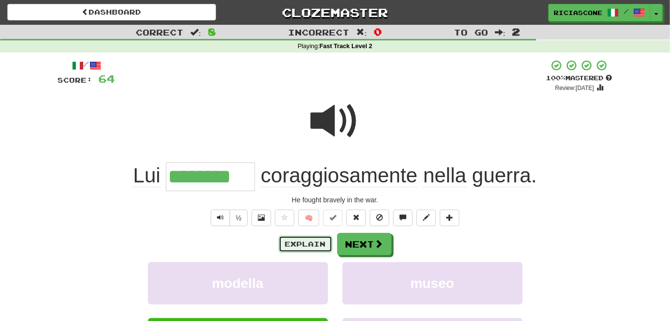
click at [287, 244] on button "Explain" at bounding box center [305, 244] width 53 height 17
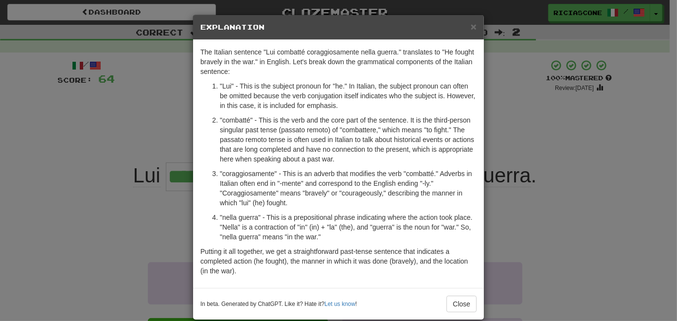
click at [78, 146] on div "× Explanation The Italian sentence "Lui combatté coraggiosamente nella guerra."…" at bounding box center [338, 160] width 677 height 321
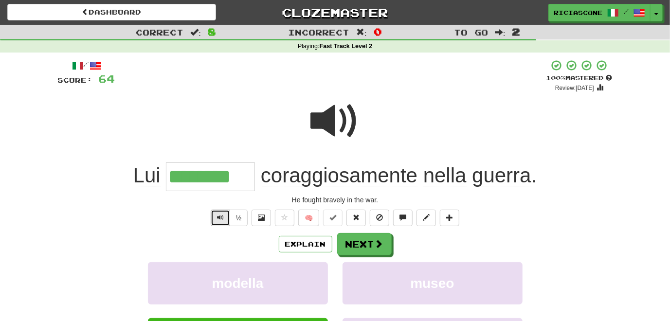
click at [215, 215] on button "Text-to-speech controls" at bounding box center [220, 218] width 19 height 17
click at [352, 244] on button "Next" at bounding box center [364, 244] width 54 height 22
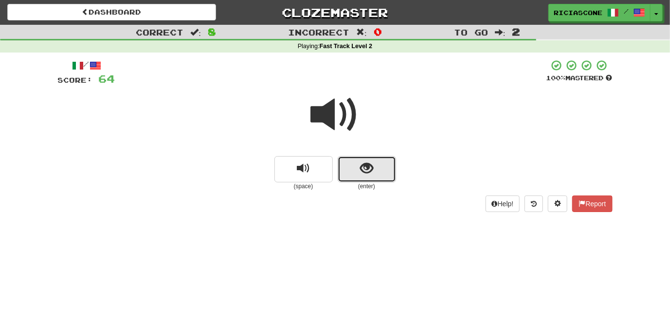
click at [372, 178] on button "show sentence" at bounding box center [366, 169] width 58 height 26
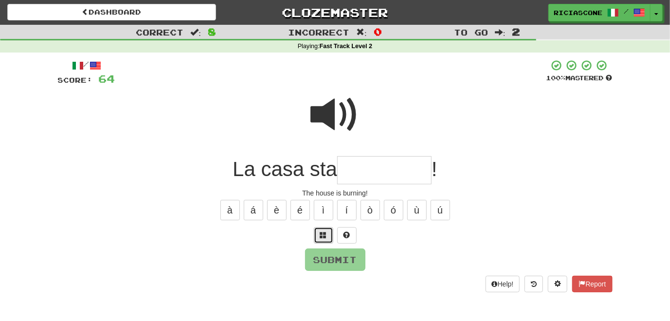
click at [325, 237] on span at bounding box center [323, 234] width 7 height 7
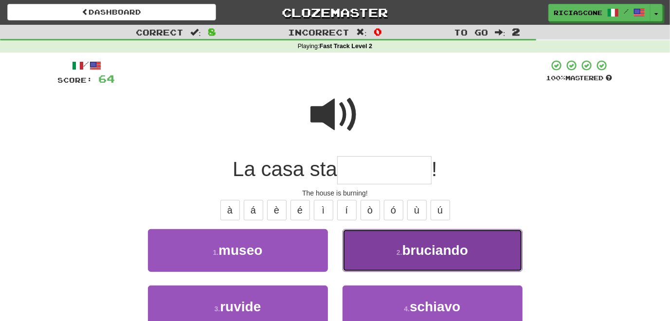
click at [355, 259] on button "2 . bruciando" at bounding box center [432, 250] width 180 height 42
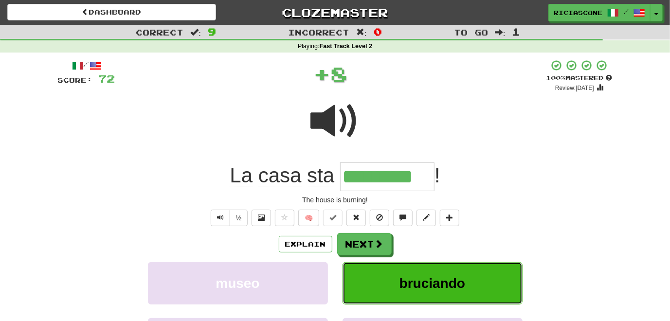
type input "*********"
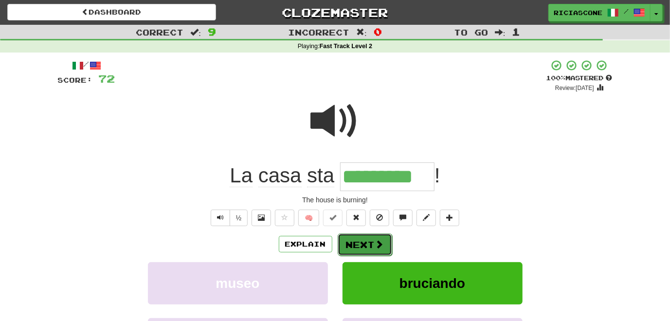
click at [361, 249] on button "Next" at bounding box center [364, 244] width 54 height 22
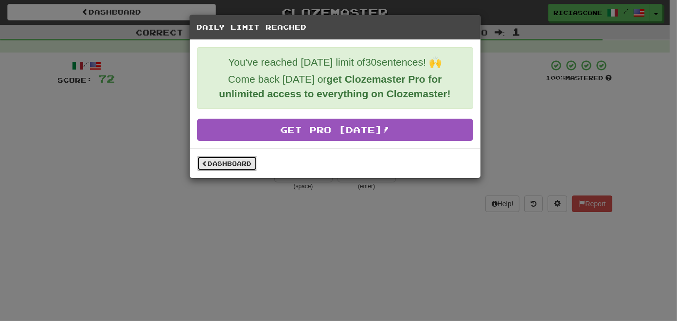
click at [233, 164] on link "Dashboard" at bounding box center [227, 163] width 60 height 15
click at [232, 164] on link "Dashboard" at bounding box center [227, 163] width 60 height 15
